Goal: Check status: Check status

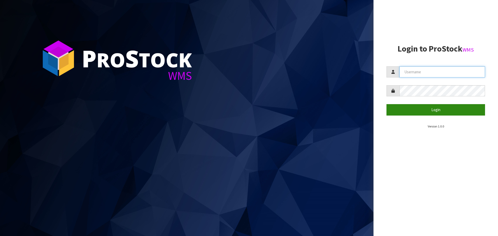
type input "[PERSON_NAME][EMAIL_ADDRESS][DOMAIN_NAME]"
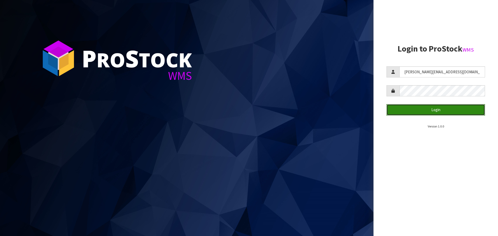
click at [455, 105] on button "Login" at bounding box center [435, 109] width 99 height 11
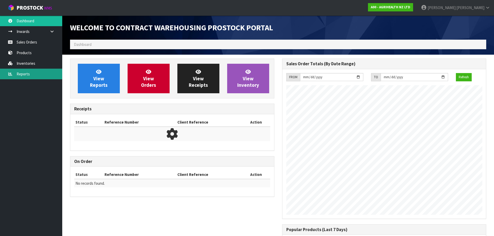
scroll to position [288, 212]
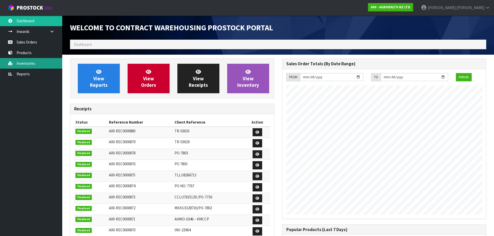
click at [25, 64] on link "Inventories" at bounding box center [31, 63] width 62 height 11
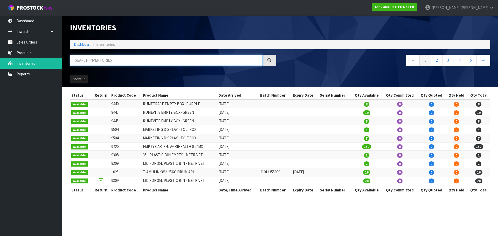
click at [137, 63] on input "text" at bounding box center [166, 60] width 193 height 11
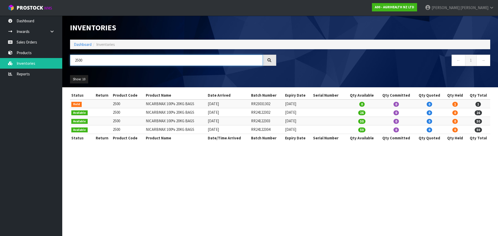
type input "2500"
drag, startPoint x: 272, startPoint y: 114, endPoint x: 253, endPoint y: 115, distance: 18.9
click at [253, 115] on td "RR24122302" at bounding box center [267, 112] width 34 height 9
copy td "RR24122302"
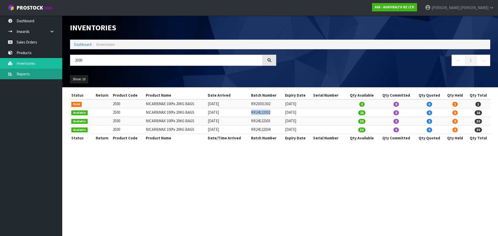
click at [30, 74] on link "Reports" at bounding box center [31, 74] width 62 height 11
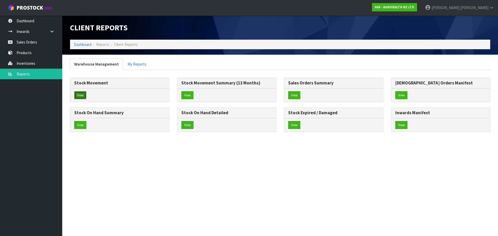
click at [80, 92] on button "View" at bounding box center [80, 95] width 12 height 8
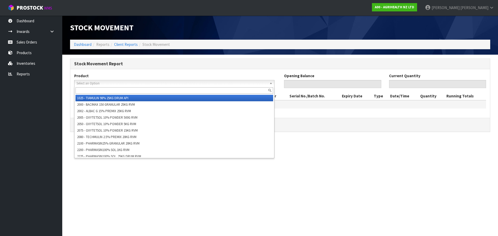
click at [114, 82] on span "Select an Option" at bounding box center [172, 83] width 191 height 6
type input "2500"
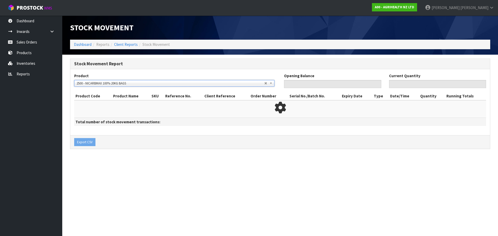
type input "0"
type input "127"
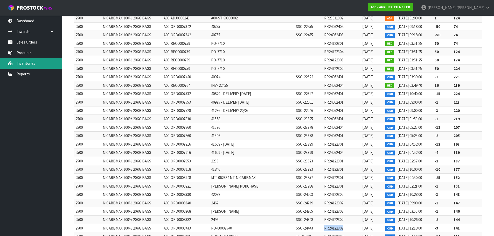
scroll to position [1036, 0]
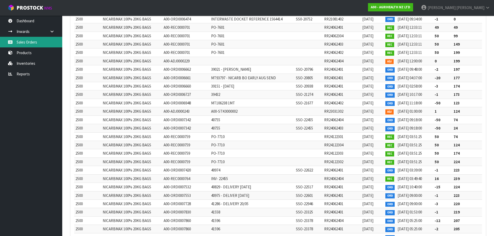
click at [37, 42] on link "Sales Orders" at bounding box center [31, 42] width 62 height 11
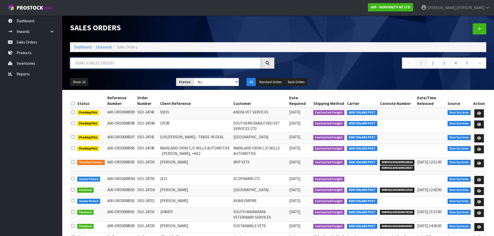
click at [209, 64] on input "text" at bounding box center [165, 63] width 191 height 11
type input "24646"
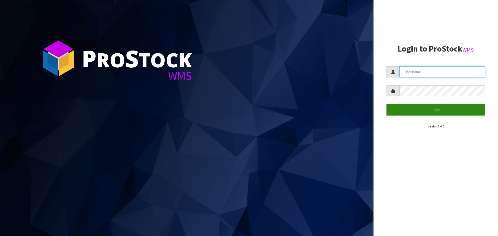
type input "[PERSON_NAME][EMAIL_ADDRESS][DOMAIN_NAME]"
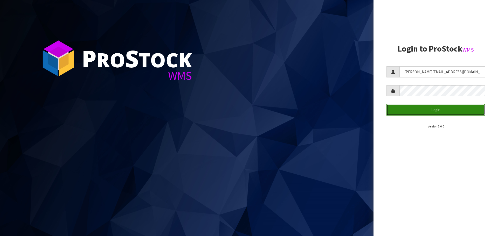
click at [452, 111] on button "Login" at bounding box center [435, 109] width 99 height 11
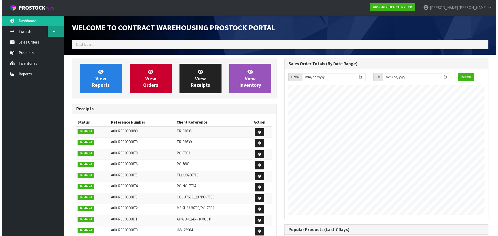
scroll to position [288, 212]
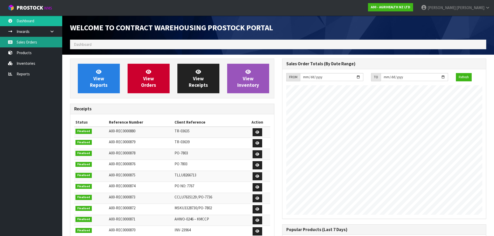
click at [41, 40] on link "Sales Orders" at bounding box center [31, 42] width 62 height 11
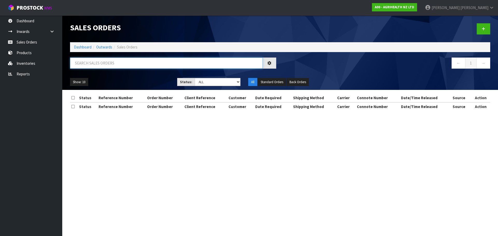
click at [123, 66] on input "text" at bounding box center [166, 63] width 193 height 11
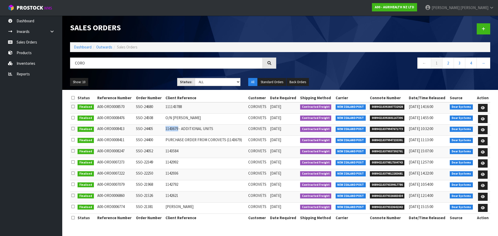
drag, startPoint x: 178, startPoint y: 129, endPoint x: 163, endPoint y: 129, distance: 14.5
click at [164, 129] on td "1143679 - ADDITIONAL UNITS" at bounding box center [205, 130] width 83 height 11
copy td "1143679"
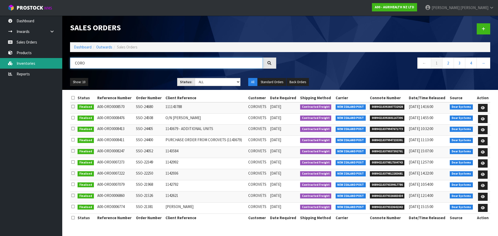
drag, startPoint x: 104, startPoint y: 64, endPoint x: 37, endPoint y: 62, distance: 66.9
click at [39, 62] on body "Toggle navigation ProStock WMS A00 - AGRIHEALTH NZ LTD [PERSON_NAME] Logout Das…" at bounding box center [249, 118] width 498 height 236
paste input "1143679"
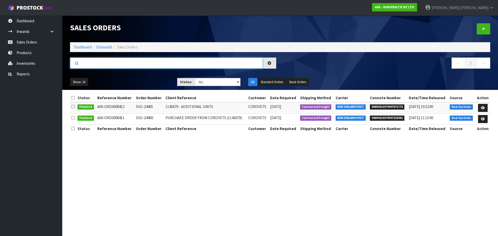
type input "1"
type input "COROVE"
